Goal: Task Accomplishment & Management: Complete application form

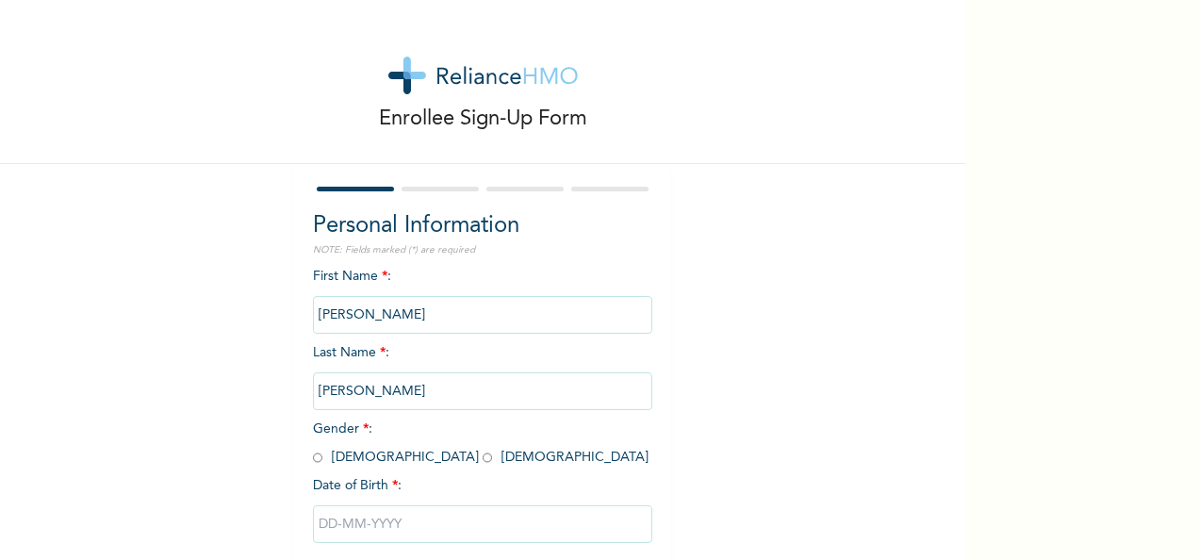
scroll to position [106, 0]
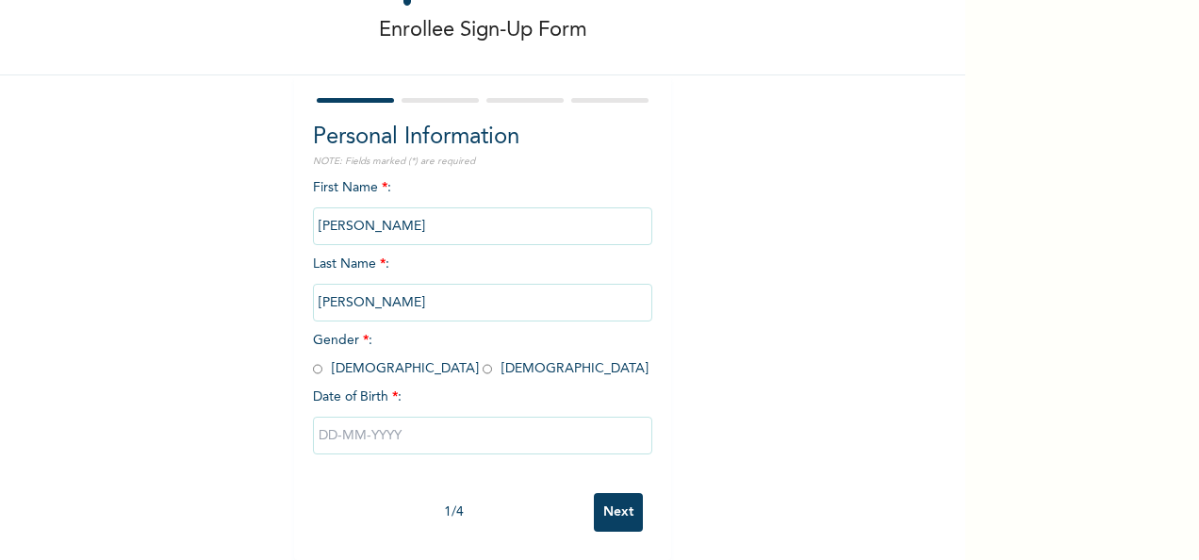
click at [313, 360] on input "radio" at bounding box center [317, 369] width 9 height 18
radio input "true"
click at [379, 417] on input "text" at bounding box center [482, 436] width 339 height 38
select select "7"
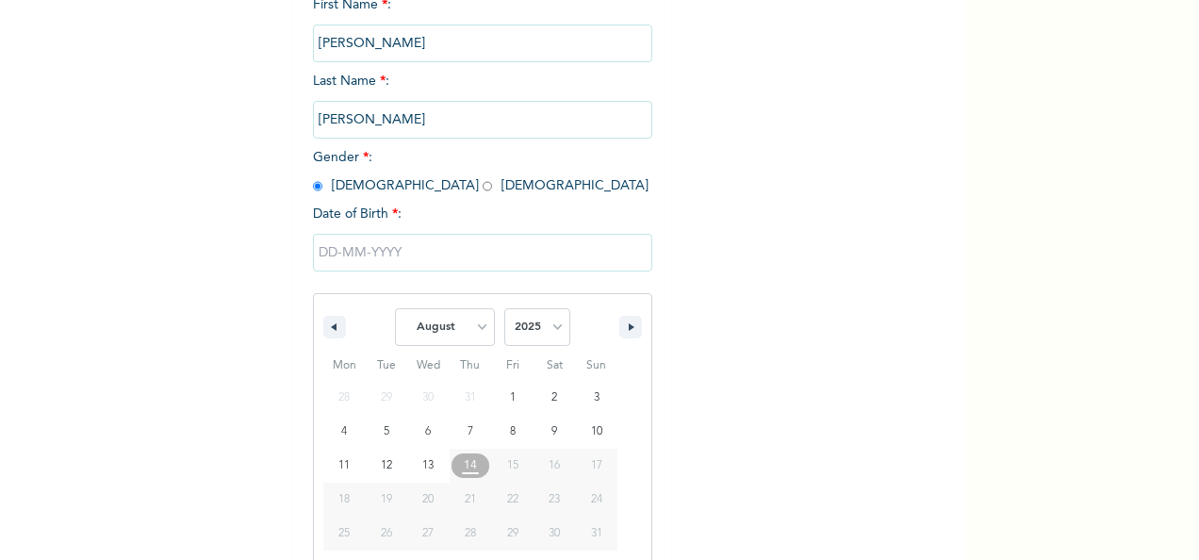
scroll to position [298, 0]
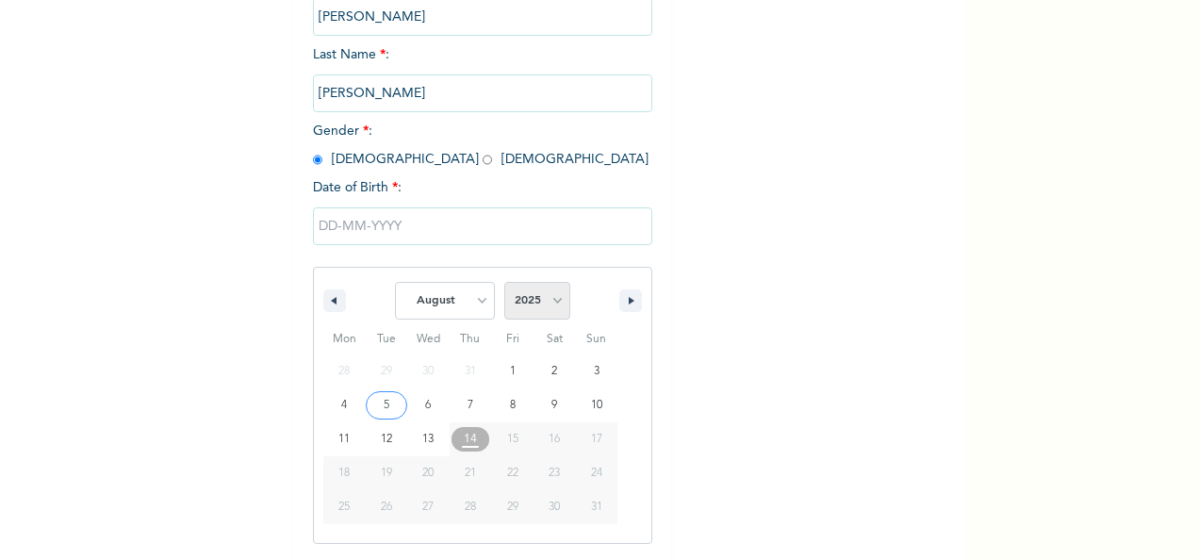
click at [550, 305] on select "2025 2024 2023 2022 2021 2020 2019 2018 2017 2016 2015 2014 2013 2012 2011 2010…" at bounding box center [537, 301] width 66 height 38
select select "1997"
click at [504, 284] on select "2025 2024 2023 2022 2021 2020 2019 2018 2017 2016 2015 2014 2013 2012 2011 2010…" at bounding box center [537, 301] width 66 height 38
click at [478, 301] on select "January February March April May June July August September October November De…" at bounding box center [445, 301] width 100 height 38
select select "8"
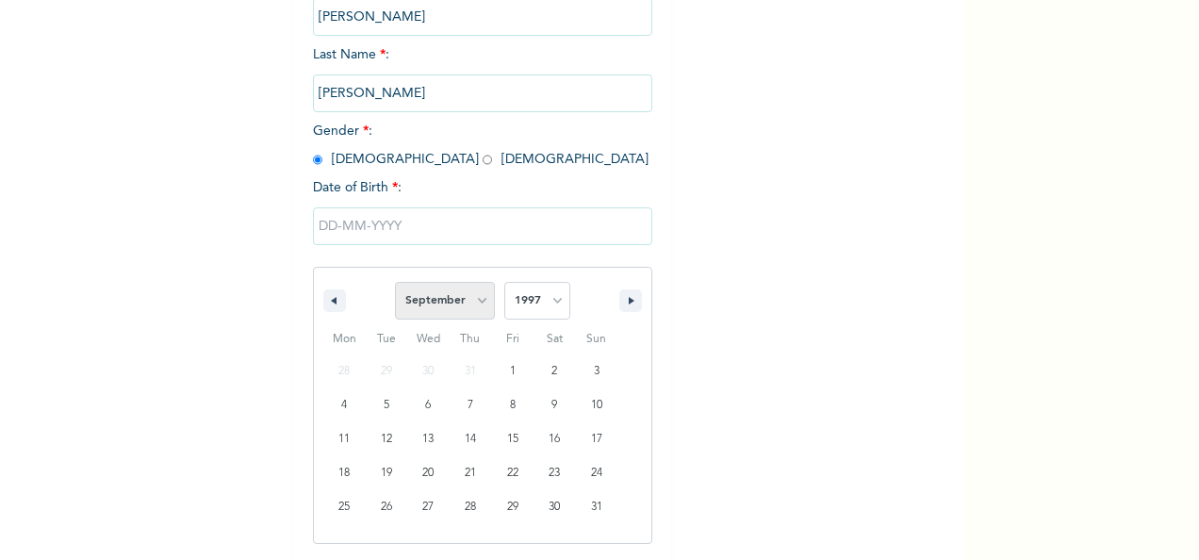
click at [395, 284] on select "January February March April May June July August September October November De…" at bounding box center [445, 301] width 100 height 38
type input "[DATE]"
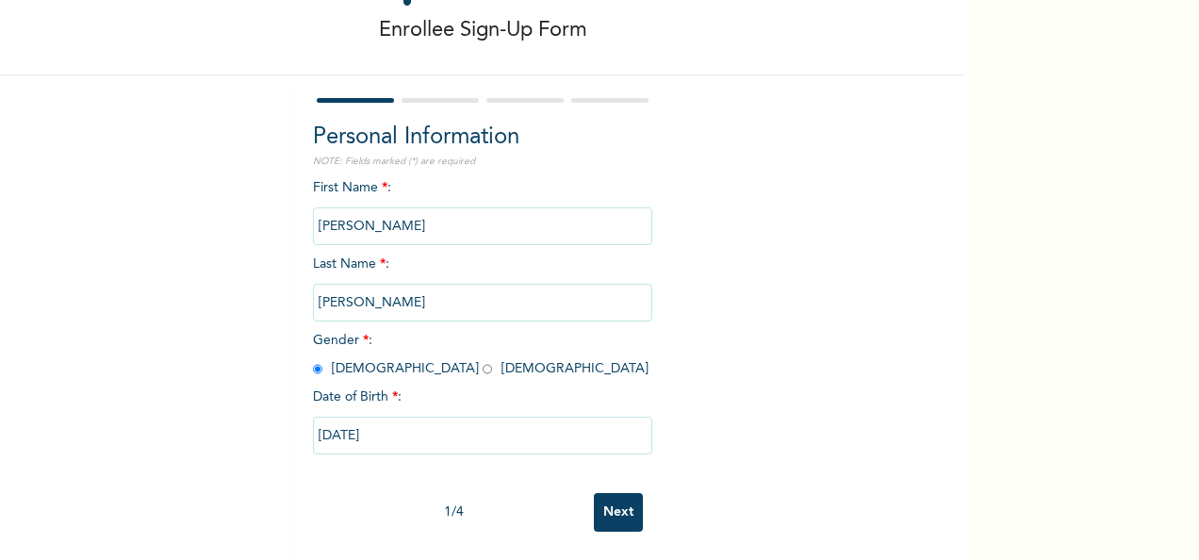
click at [609, 493] on input "Next" at bounding box center [618, 512] width 49 height 39
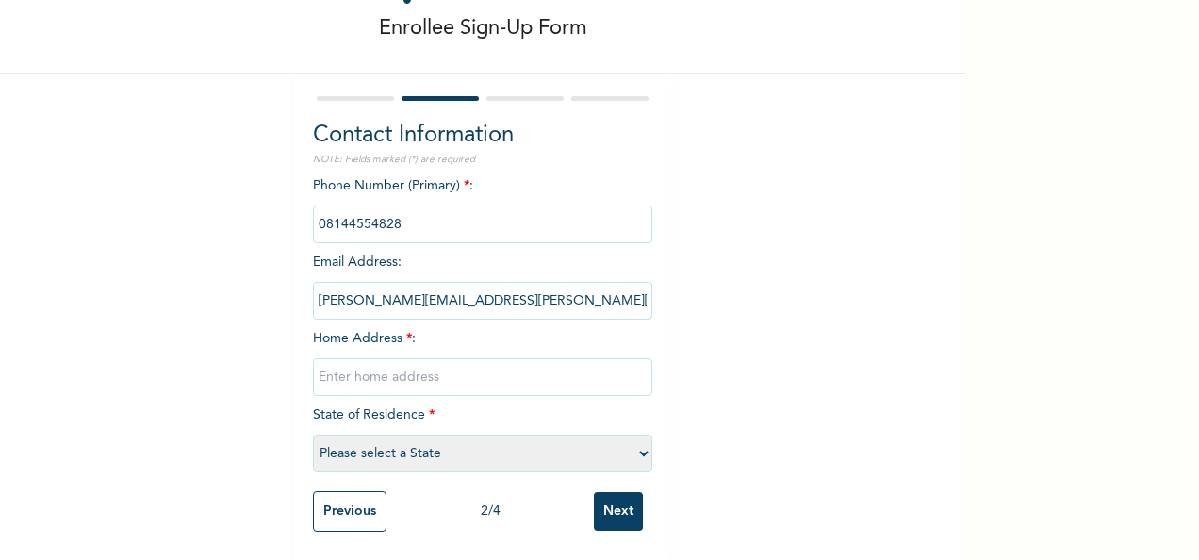
click at [442, 360] on input "text" at bounding box center [482, 377] width 339 height 38
type input "5, [PERSON_NAME], [PERSON_NAME], [GEOGRAPHIC_DATA]"
select select "25"
click at [594, 497] on input "Next" at bounding box center [618, 511] width 49 height 39
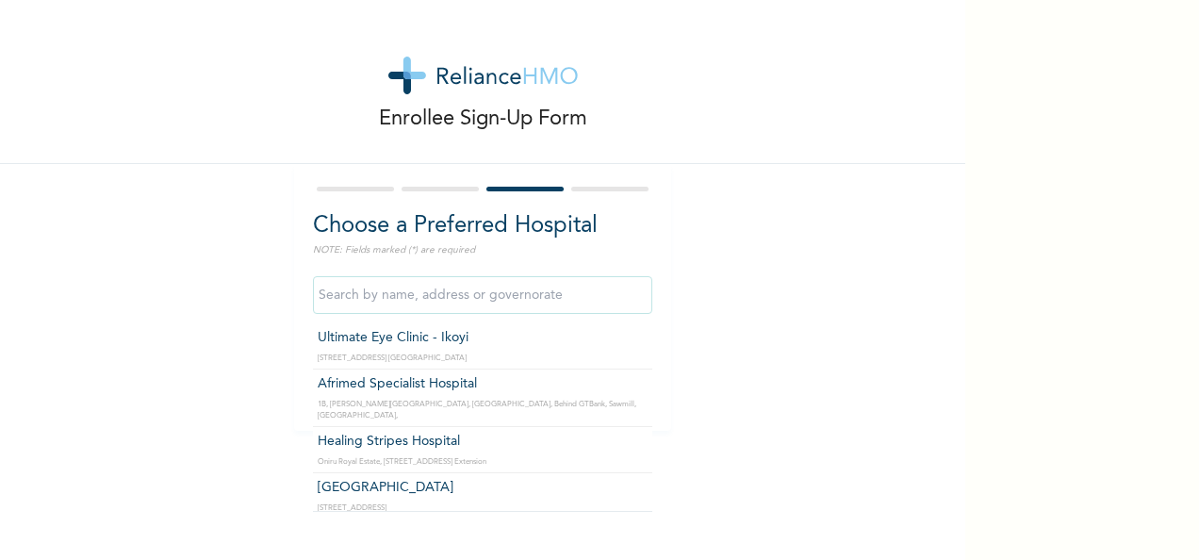
click at [545, 303] on input "text" at bounding box center [482, 295] width 339 height 38
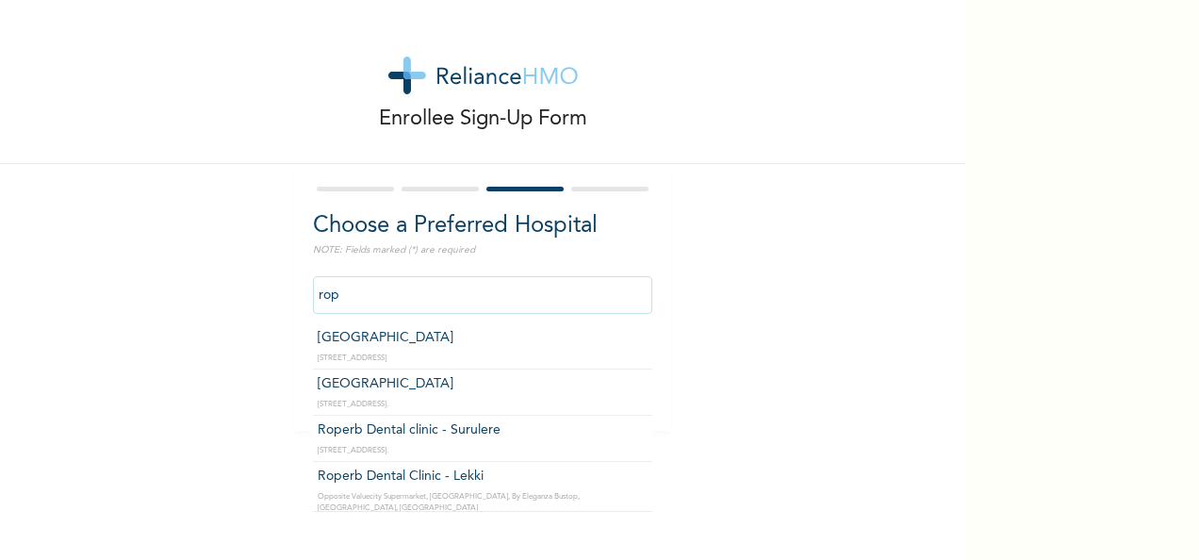
type input "[GEOGRAPHIC_DATA]"
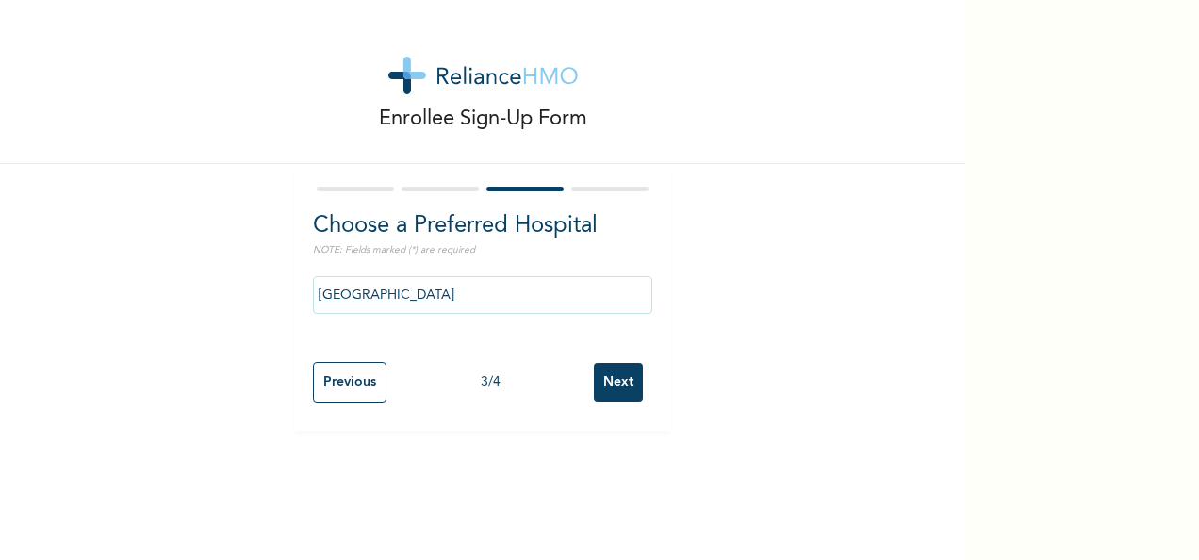
click at [621, 380] on input "Next" at bounding box center [618, 382] width 49 height 39
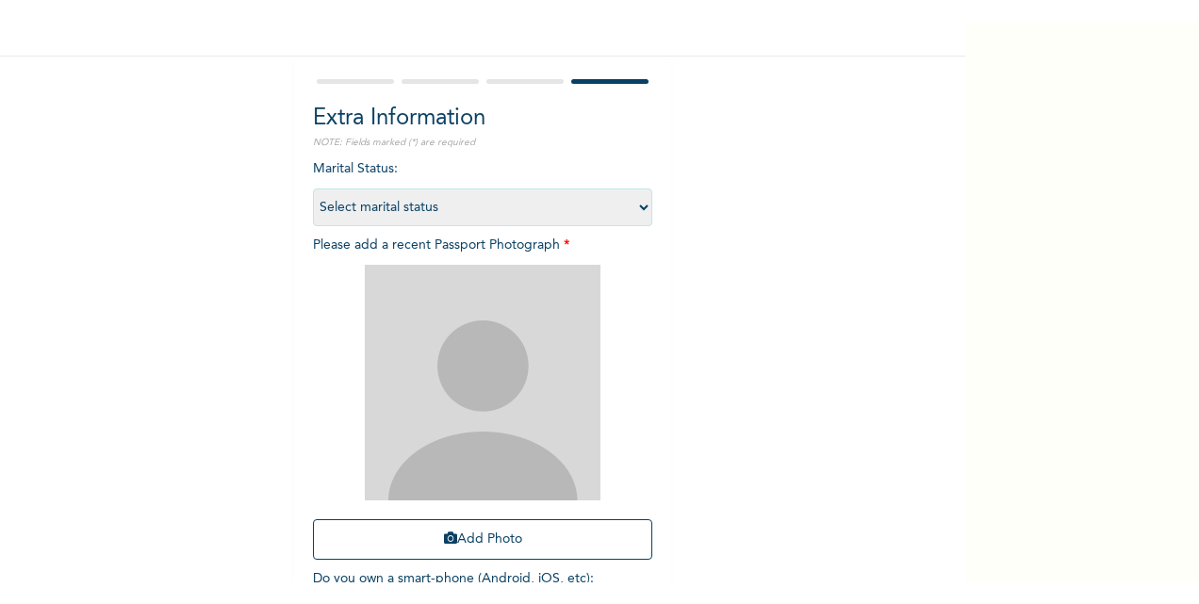
scroll to position [132, 0]
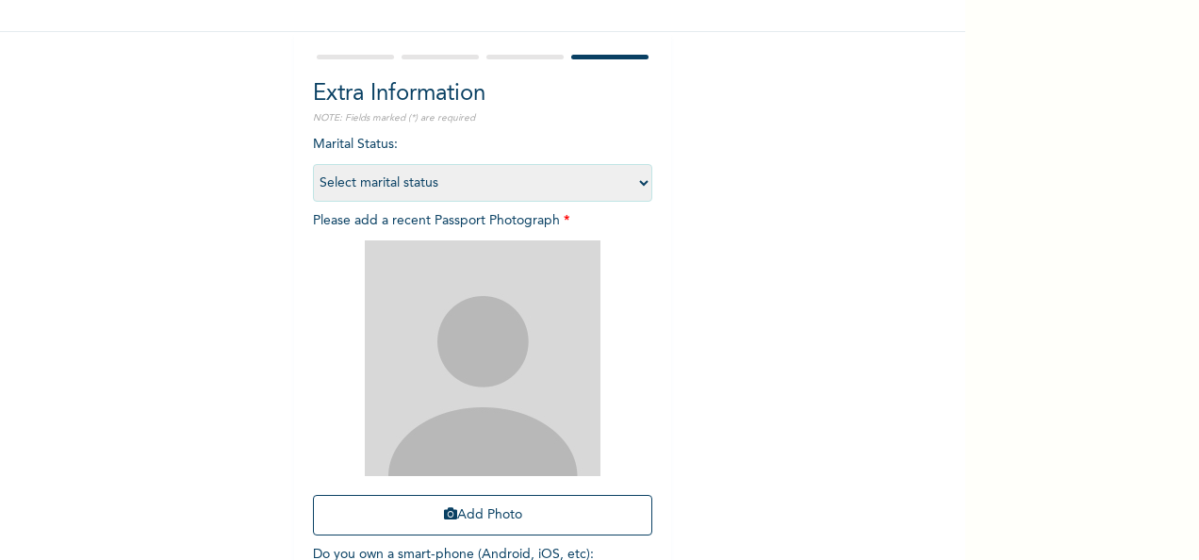
click at [471, 342] on img at bounding box center [483, 358] width 236 height 236
click at [562, 188] on select "Select marital status [DEMOGRAPHIC_DATA] Married [DEMOGRAPHIC_DATA] Widow/[DEMO…" at bounding box center [482, 183] width 339 height 38
select select "1"
click at [313, 164] on select "Select marital status [DEMOGRAPHIC_DATA] Married [DEMOGRAPHIC_DATA] Widow/[DEMO…" at bounding box center [482, 183] width 339 height 38
